Goal: Transaction & Acquisition: Purchase product/service

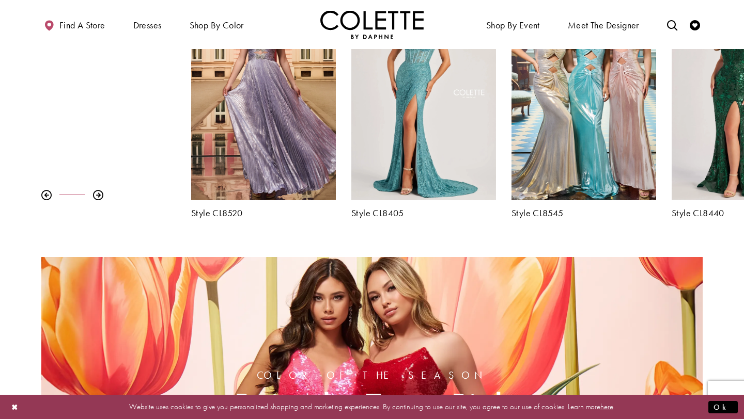
scroll to position [427, 0]
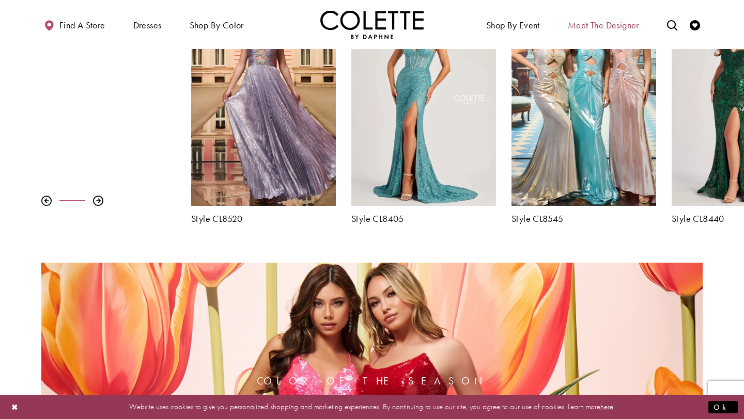
click at [583, 27] on span "Meet the designer" at bounding box center [602, 25] width 71 height 10
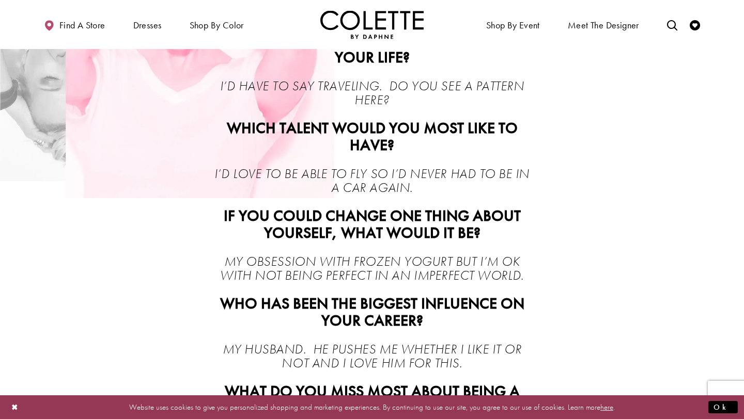
scroll to position [632, 0]
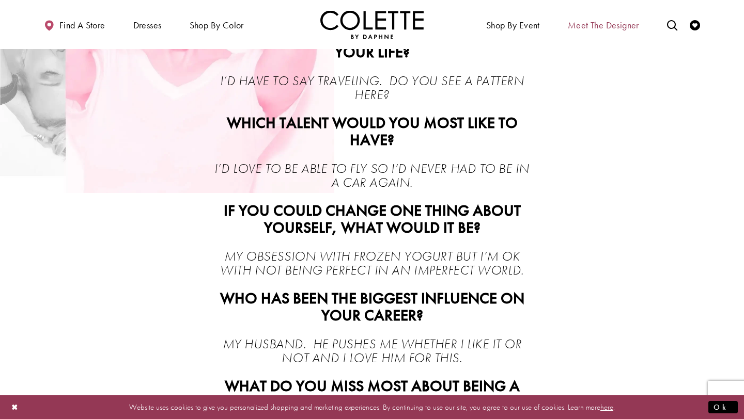
click at [612, 25] on span "Meet the designer" at bounding box center [602, 25] width 71 height 10
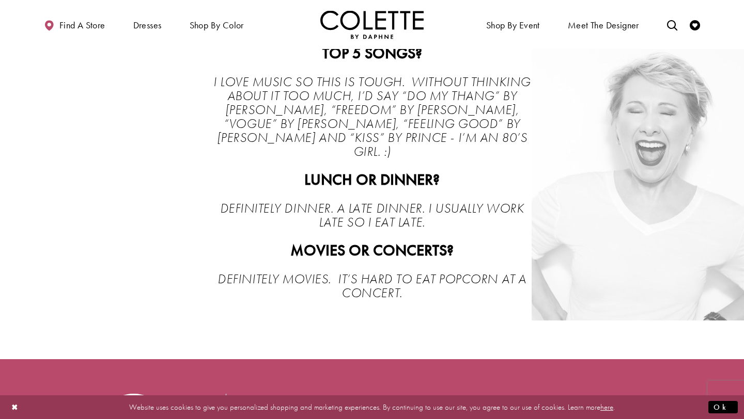
scroll to position [2275, 0]
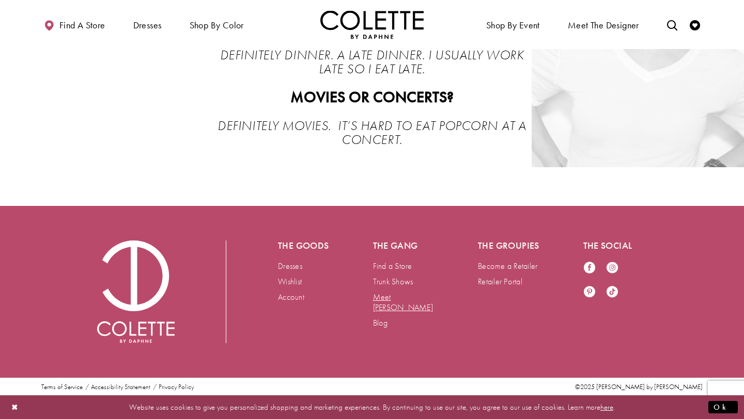
click at [402, 297] on link "Meet [PERSON_NAME]" at bounding box center [403, 302] width 60 height 21
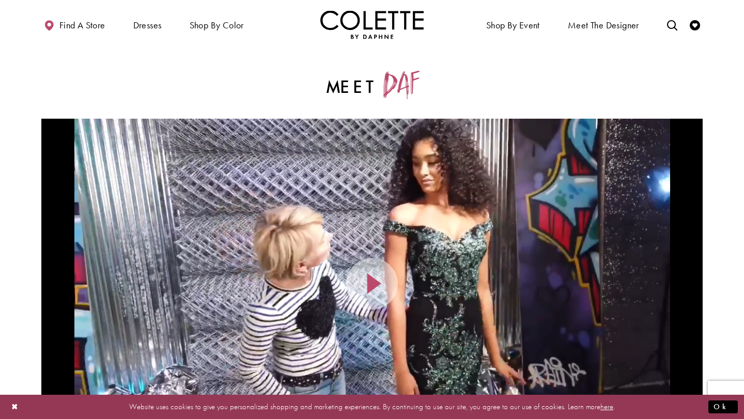
click at [372, 15] on img "Visit Home Page" at bounding box center [371, 24] width 103 height 28
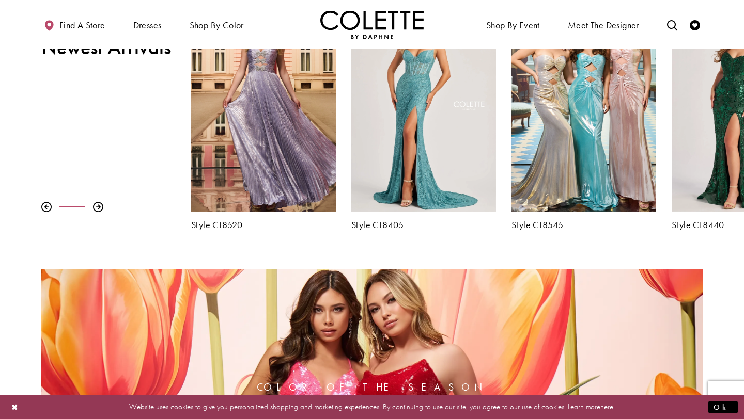
scroll to position [428, 0]
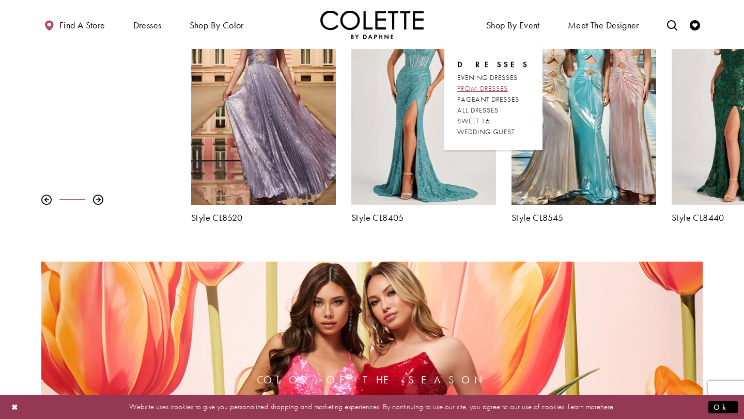
click at [500, 91] on span "PROM DRESSES" at bounding box center [482, 88] width 51 height 9
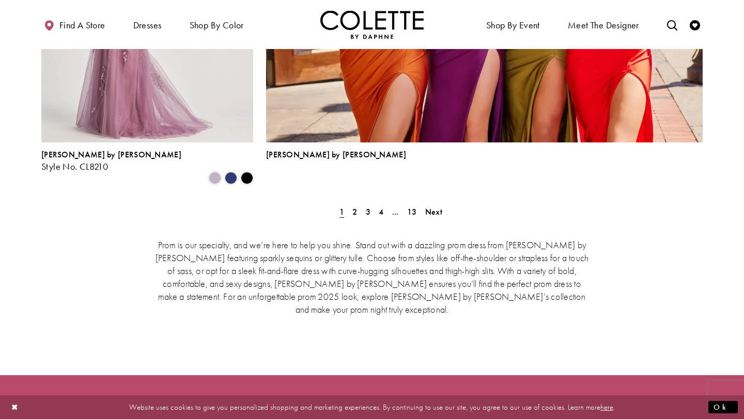
scroll to position [2378, 0]
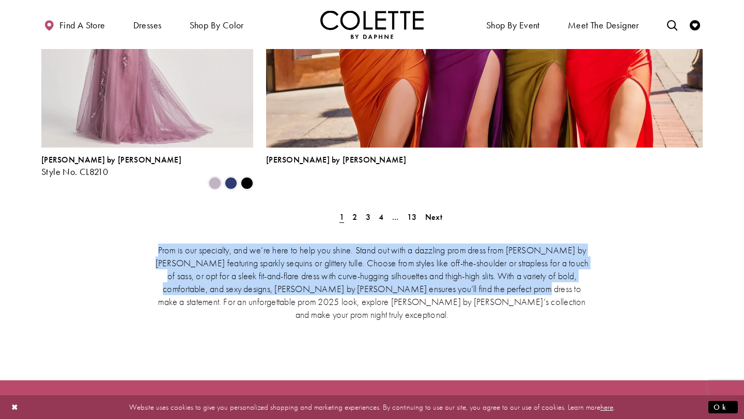
drag, startPoint x: 161, startPoint y: 175, endPoint x: 483, endPoint y: 216, distance: 325.3
click at [483, 244] on p "Prom is our specialty, and we’re here to help you shine. Stand out with a dazzl…" at bounding box center [371, 282] width 439 height 77
copy p "Prom is our specialty, and we’re here to help you shine. Stand out with a dazzl…"
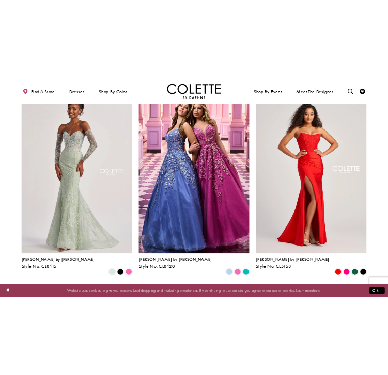
scroll to position [1431, 0]
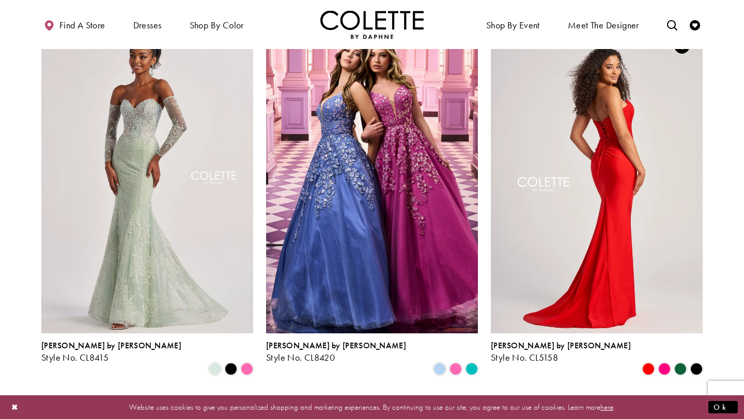
click at [607, 153] on img "Visit Colette by Daphne Style No. CL5158 Page" at bounding box center [597, 179] width 212 height 308
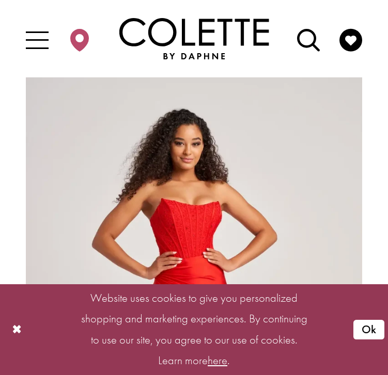
click at [367, 334] on button "Ok" at bounding box center [368, 330] width 30 height 20
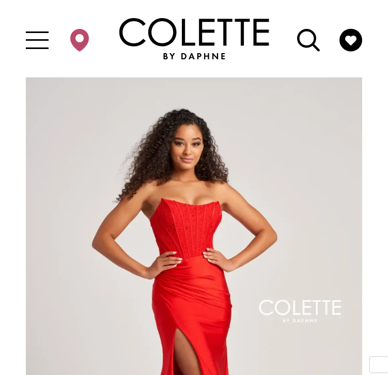
drag, startPoint x: 253, startPoint y: 248, endPoint x: 373, endPoint y: 221, distance: 123.3
drag, startPoint x: 306, startPoint y: 229, endPoint x: 447, endPoint y: 188, distance: 147.2
